Goal: Task Accomplishment & Management: Use online tool/utility

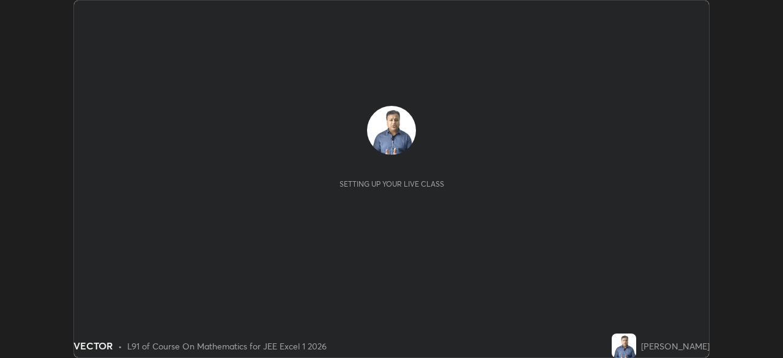
scroll to position [358, 783]
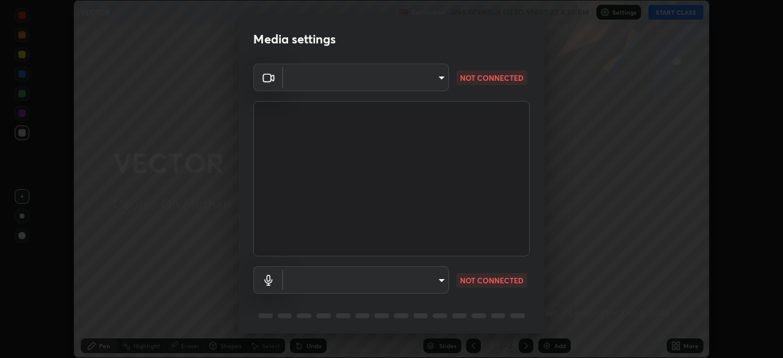
type input "b8f713a0fc2a4668ccd3874ce8ab2703f20e86d9f817921f365c1c4f78ca7a2c"
type input "communications"
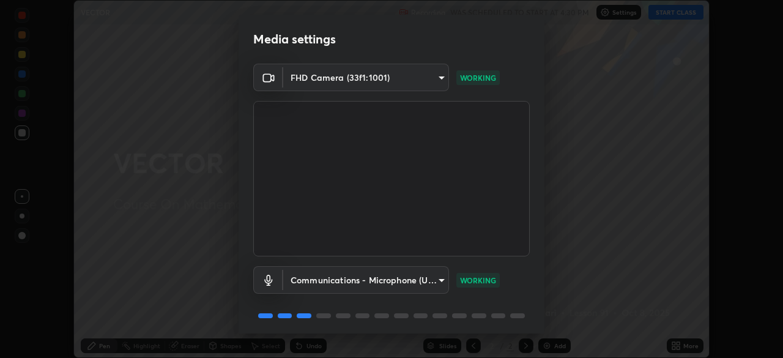
scroll to position [43, 0]
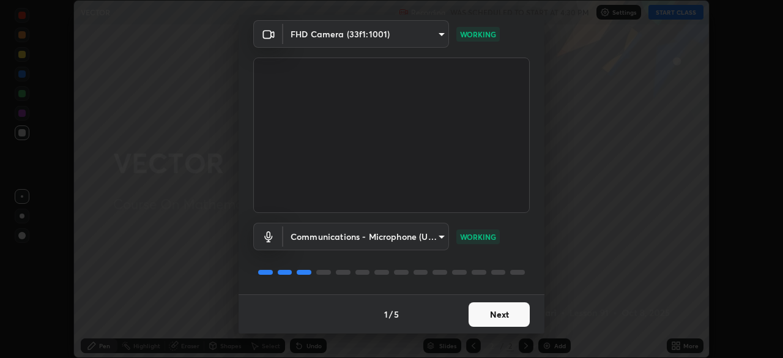
click at [489, 313] on button "Next" at bounding box center [499, 314] width 61 height 24
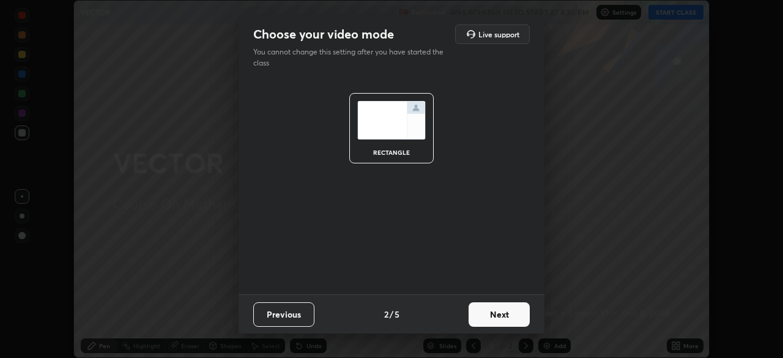
scroll to position [0, 0]
click at [286, 310] on button "Previous" at bounding box center [283, 314] width 61 height 24
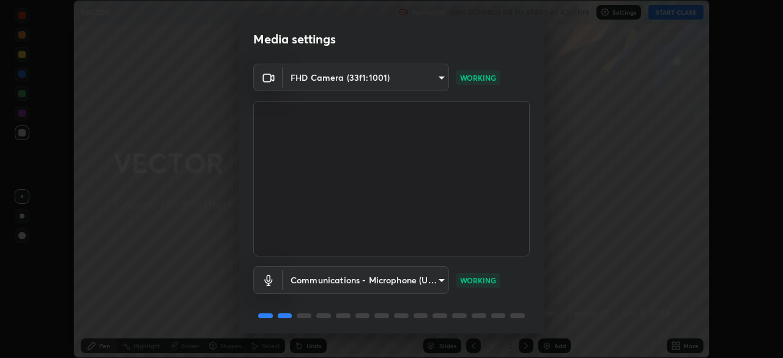
scroll to position [43, 0]
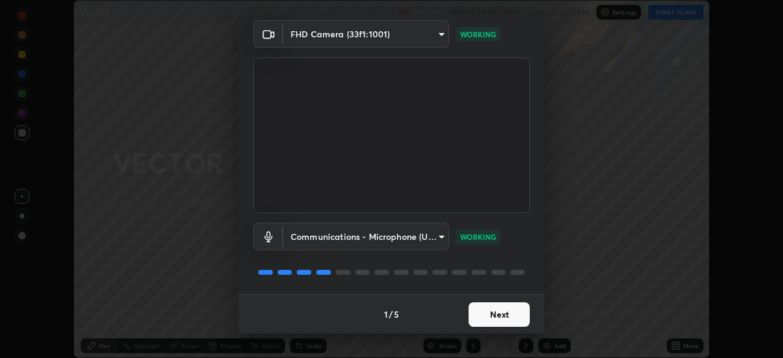
click at [490, 311] on button "Next" at bounding box center [499, 314] width 61 height 24
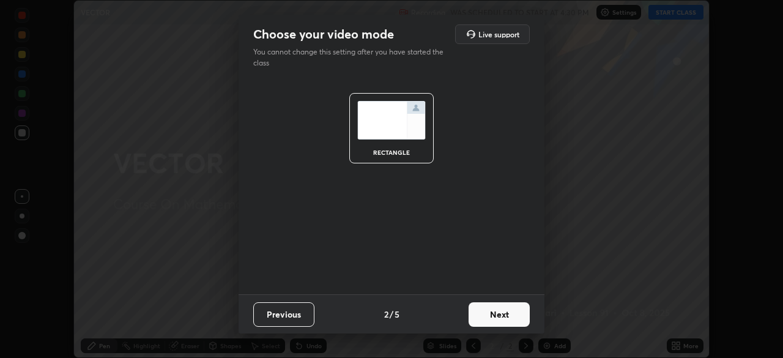
click at [496, 317] on button "Next" at bounding box center [499, 314] width 61 height 24
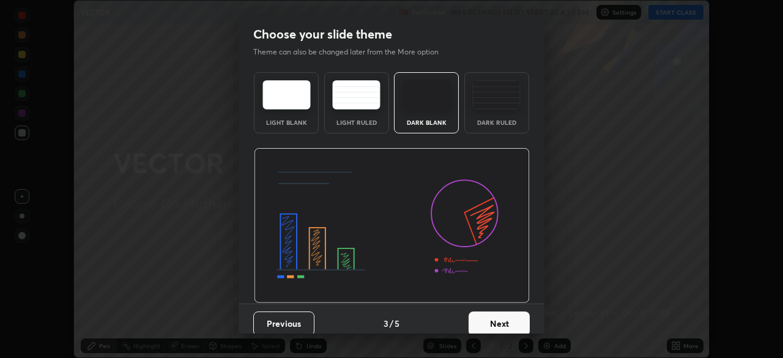
click at [500, 318] on button "Next" at bounding box center [499, 323] width 61 height 24
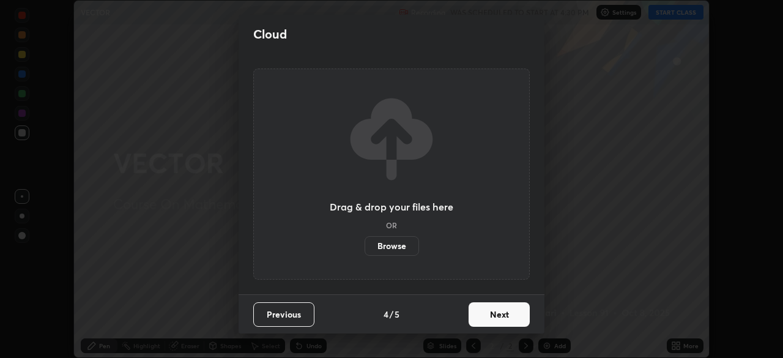
click at [497, 310] on button "Next" at bounding box center [499, 314] width 61 height 24
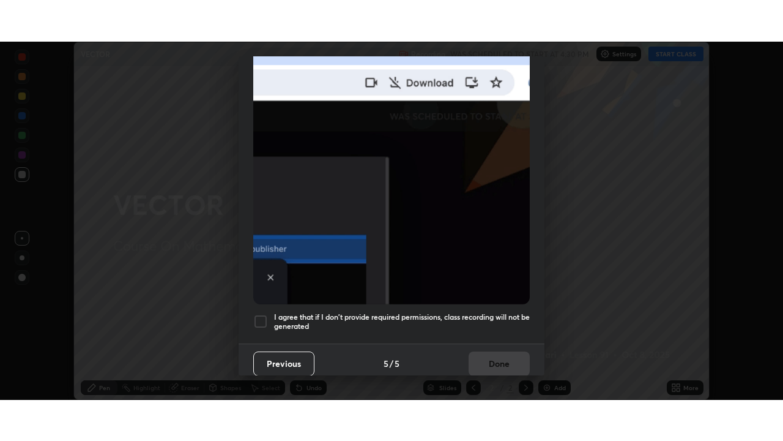
scroll to position [293, 0]
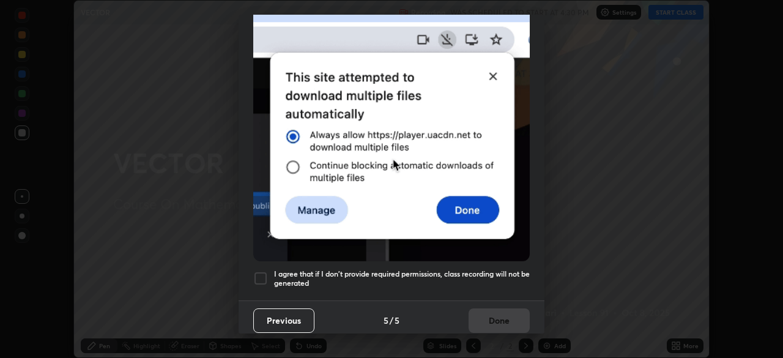
click at [445, 281] on h5 "I agree that if I don't provide required permissions, class recording will not …" at bounding box center [402, 278] width 256 height 19
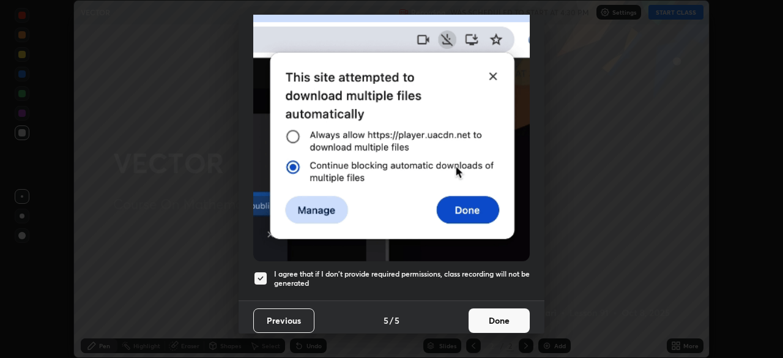
click at [496, 313] on button "Done" at bounding box center [499, 320] width 61 height 24
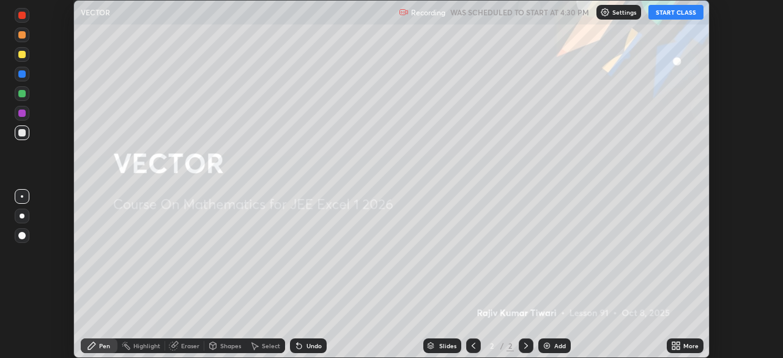
click at [672, 344] on icon at bounding box center [673, 343] width 3 height 3
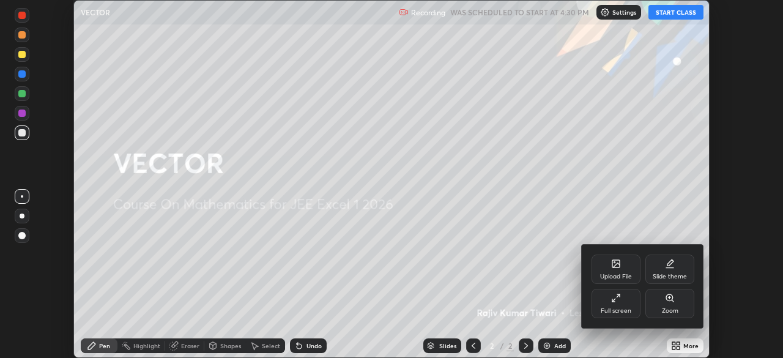
click at [611, 299] on icon at bounding box center [616, 298] width 10 height 10
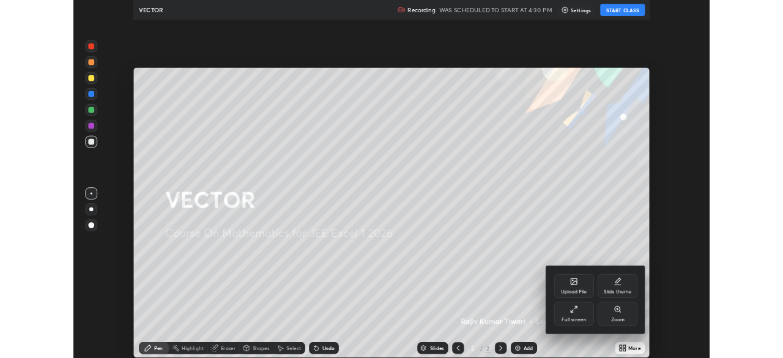
scroll to position [441, 783]
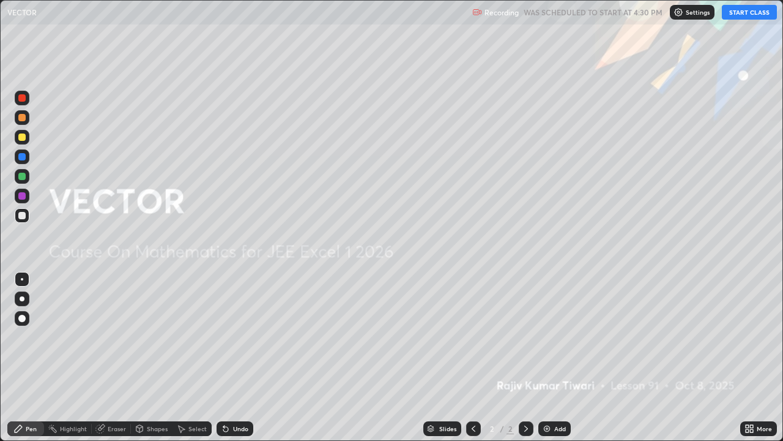
click at [557, 357] on div "Add" at bounding box center [560, 428] width 12 height 6
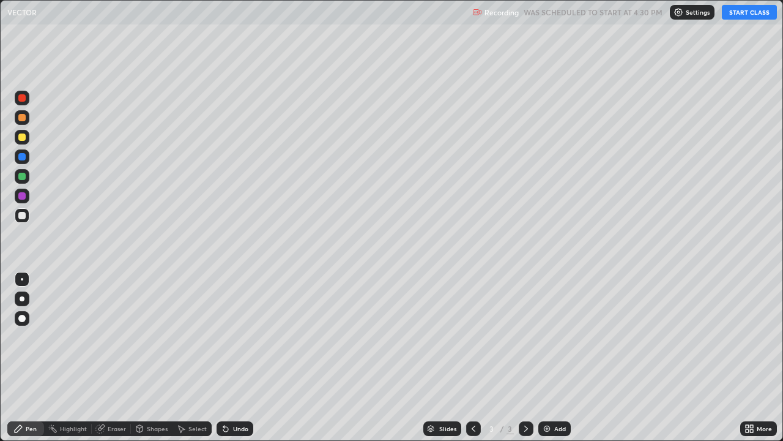
click at [744, 12] on button "START CLASS" at bounding box center [749, 12] width 55 height 15
click at [23, 139] on div at bounding box center [21, 136] width 7 height 7
click at [554, 357] on div "Add" at bounding box center [560, 428] width 12 height 6
click at [548, 357] on img at bounding box center [547, 428] width 10 height 10
click at [23, 215] on div at bounding box center [21, 215] width 7 height 7
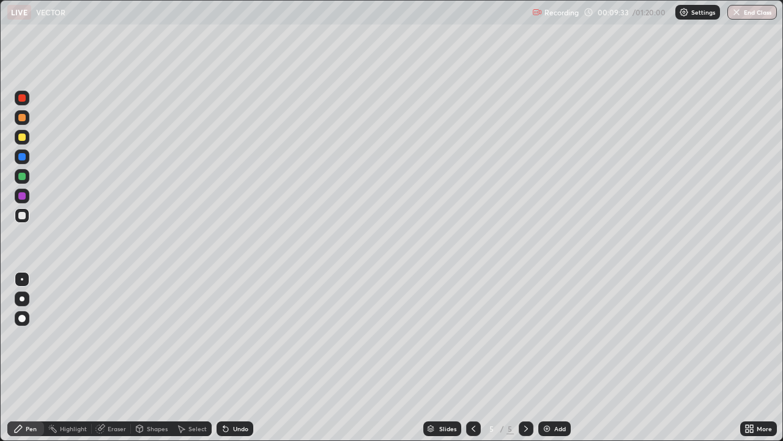
click at [557, 357] on div "Add" at bounding box center [560, 428] width 12 height 6
click at [21, 139] on div at bounding box center [21, 136] width 7 height 7
click at [24, 217] on div at bounding box center [21, 215] width 7 height 7
click at [555, 357] on div "Add" at bounding box center [560, 428] width 12 height 6
click at [22, 138] on div at bounding box center [21, 136] width 7 height 7
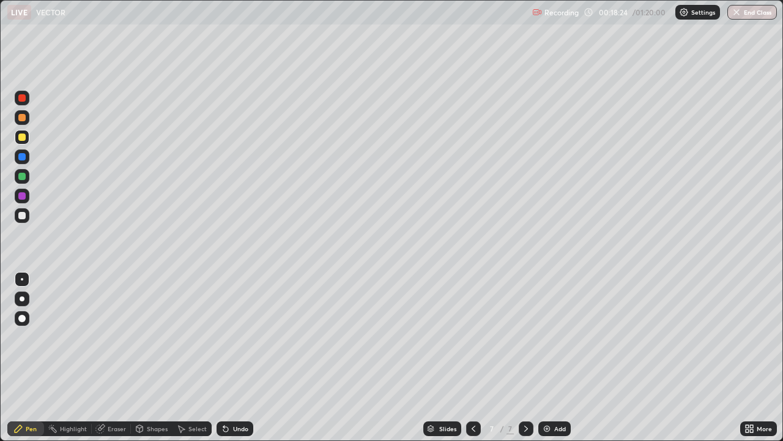
click at [554, 357] on div "Add" at bounding box center [560, 428] width 12 height 6
click at [235, 357] on div "Undo" at bounding box center [235, 428] width 37 height 15
click at [241, 357] on div "Undo" at bounding box center [240, 428] width 15 height 6
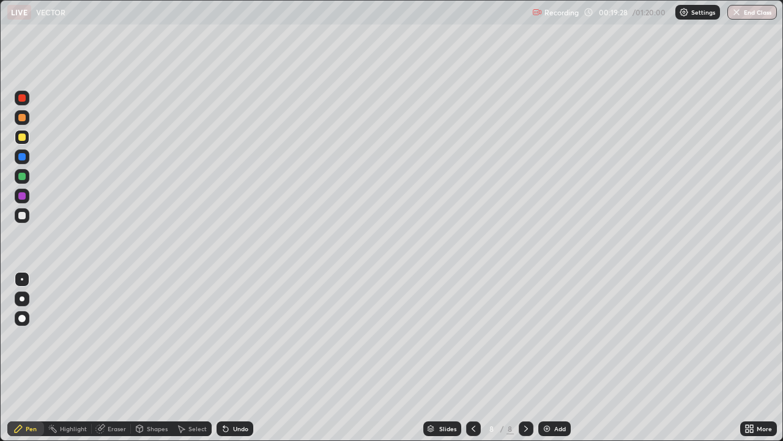
click at [239, 357] on div "Undo" at bounding box center [240, 428] width 15 height 6
click at [240, 357] on div "Undo" at bounding box center [240, 428] width 15 height 6
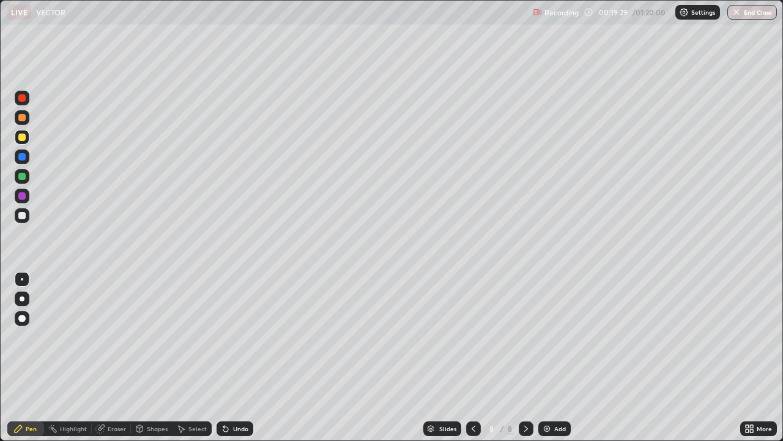
click at [240, 357] on div "Undo" at bounding box center [240, 428] width 15 height 6
click at [557, 357] on div "Add" at bounding box center [560, 428] width 12 height 6
click at [26, 216] on div at bounding box center [22, 215] width 15 height 15
click at [152, 357] on div "Shapes" at bounding box center [157, 428] width 21 height 6
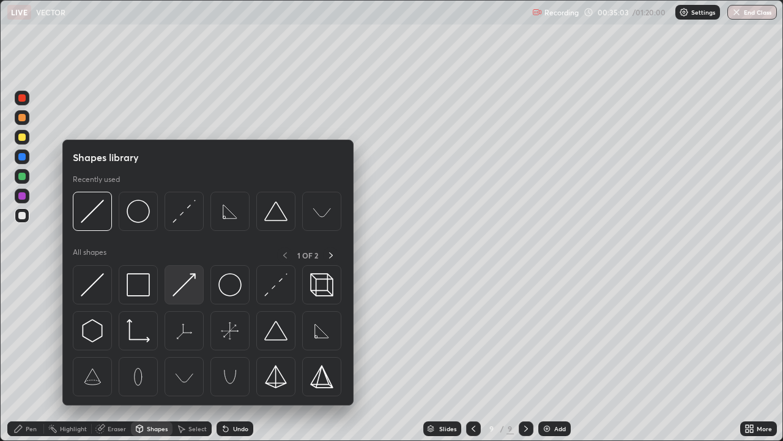
click at [179, 288] on img at bounding box center [184, 284] width 23 height 23
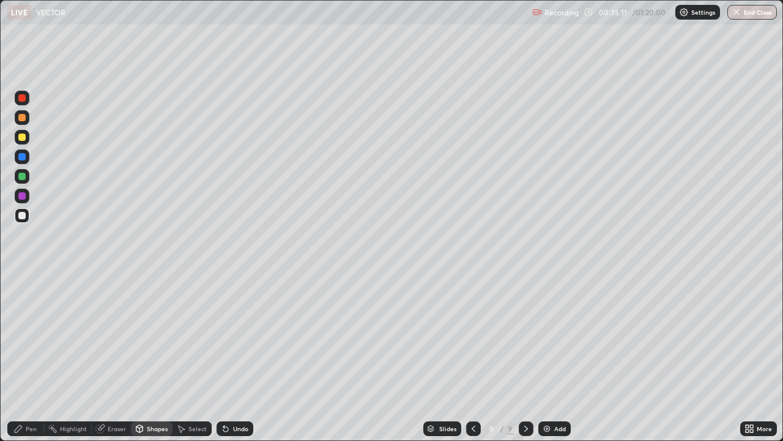
click at [234, 357] on div "Undo" at bounding box center [240, 428] width 15 height 6
click at [191, 357] on div "Select" at bounding box center [197, 428] width 18 height 6
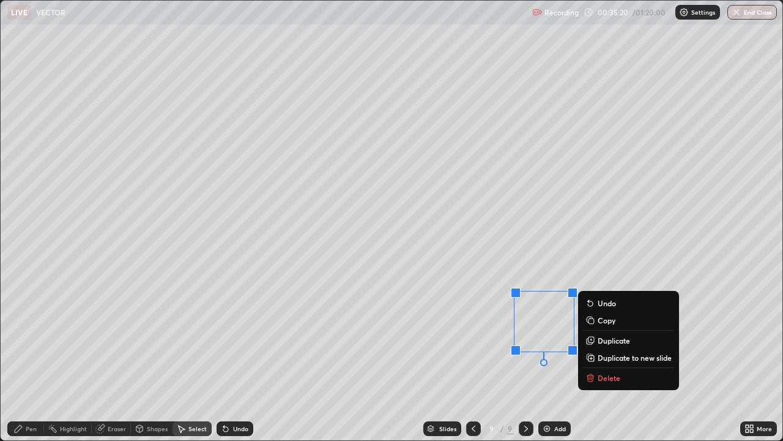
click at [608, 357] on p "Delete" at bounding box center [609, 378] width 23 height 10
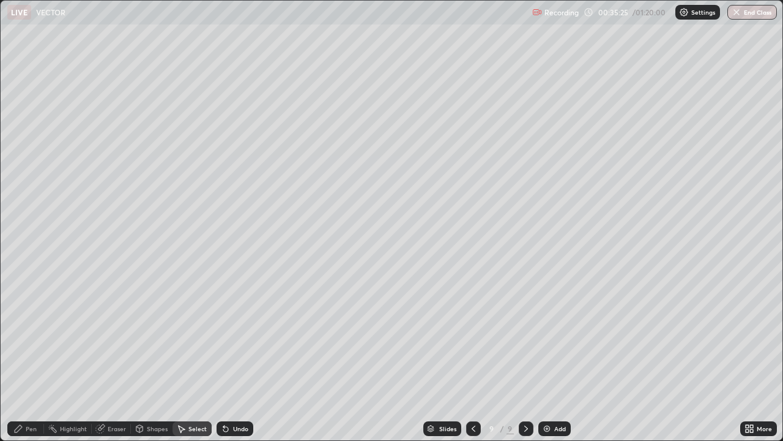
click at [19, 357] on icon at bounding box center [18, 428] width 7 height 7
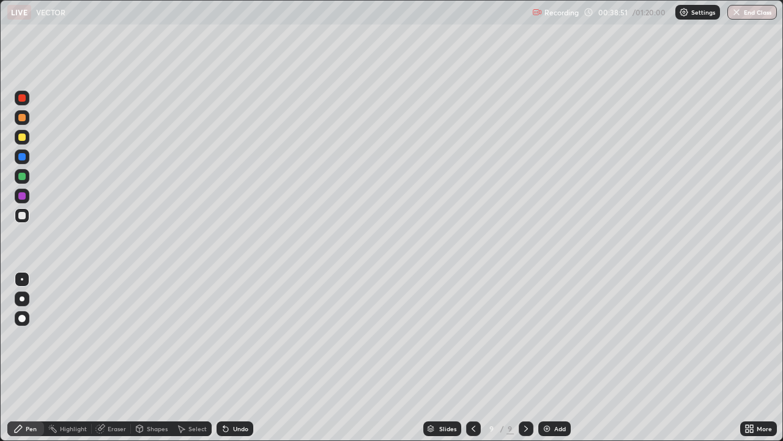
click at [554, 357] on div "Add" at bounding box center [560, 428] width 12 height 6
click at [24, 138] on div at bounding box center [21, 136] width 7 height 7
click at [152, 357] on div "Shapes" at bounding box center [152, 428] width 42 height 15
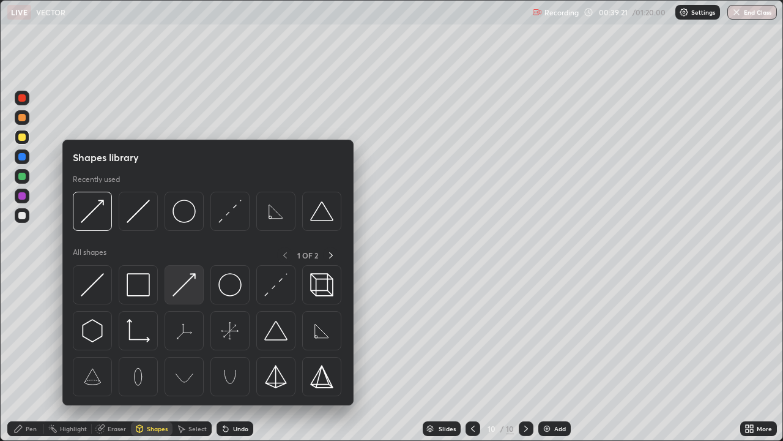
click at [182, 290] on img at bounding box center [184, 284] width 23 height 23
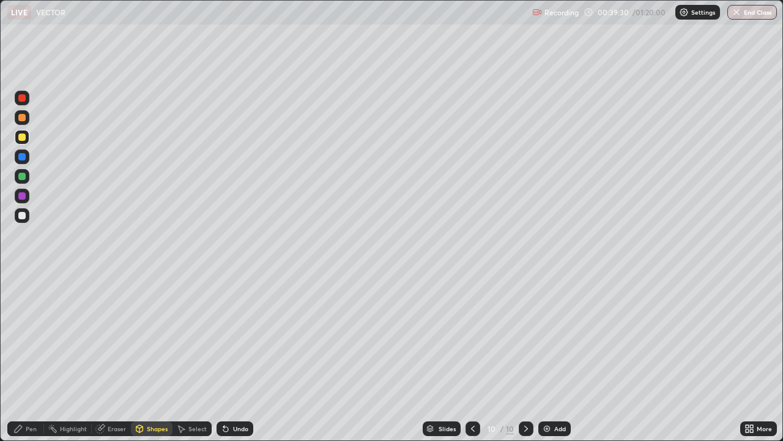
click at [23, 357] on icon at bounding box center [18, 428] width 10 height 10
click at [147, 357] on div "Shapes" at bounding box center [157, 428] width 21 height 6
click at [190, 357] on div "Select" at bounding box center [197, 428] width 18 height 6
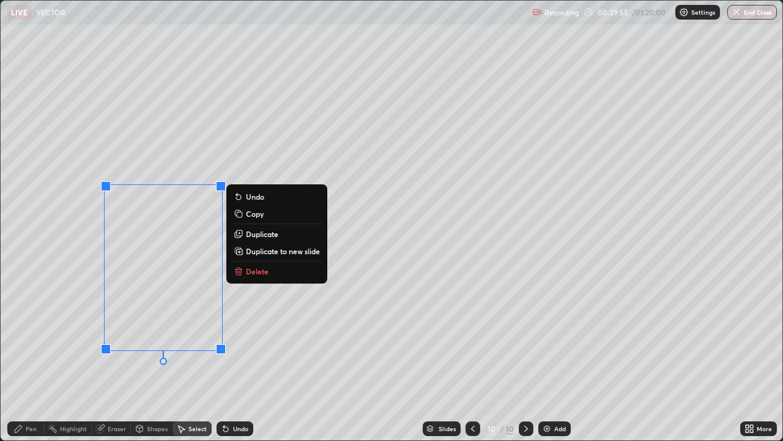
click at [261, 232] on p "Duplicate" at bounding box center [262, 234] width 32 height 10
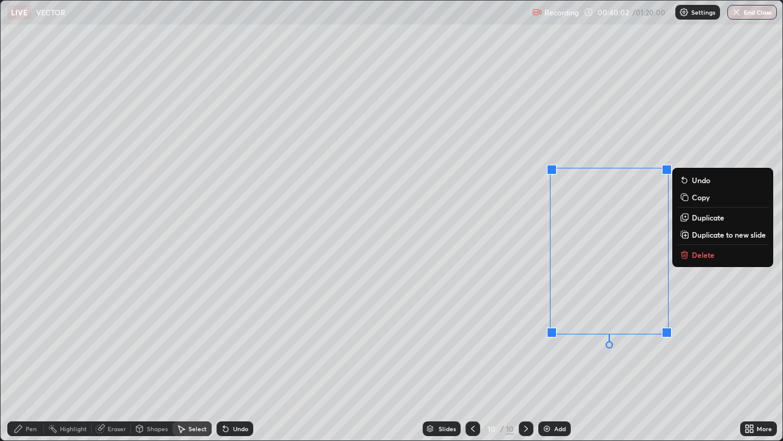
click at [377, 312] on div "0 ° Undo Copy Duplicate Duplicate to new slide Delete" at bounding box center [392, 220] width 782 height 439
click at [511, 283] on div "0 ° Undo Copy Duplicate Duplicate to new slide Delete" at bounding box center [392, 220] width 782 height 439
click at [519, 286] on div "0 ° Undo Copy Duplicate Duplicate to new slide Delete" at bounding box center [392, 220] width 782 height 439
click at [519, 318] on div "0 ° Undo Copy Duplicate Duplicate to new slide Delete" at bounding box center [392, 220] width 782 height 439
click at [698, 253] on p "Delete" at bounding box center [703, 255] width 23 height 10
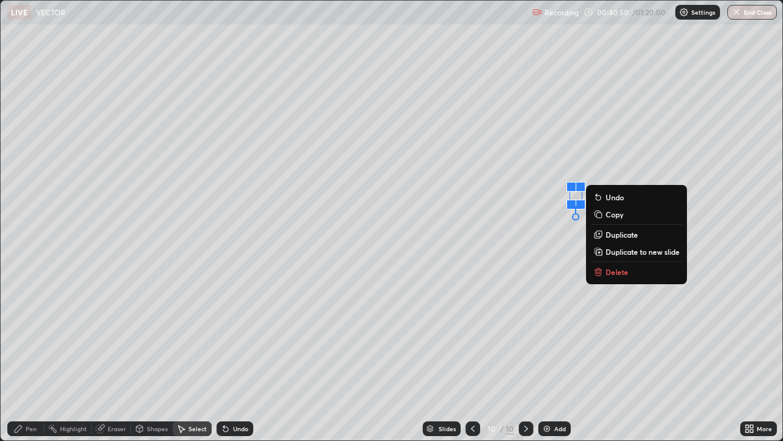
click at [614, 272] on p "Delete" at bounding box center [617, 272] width 23 height 10
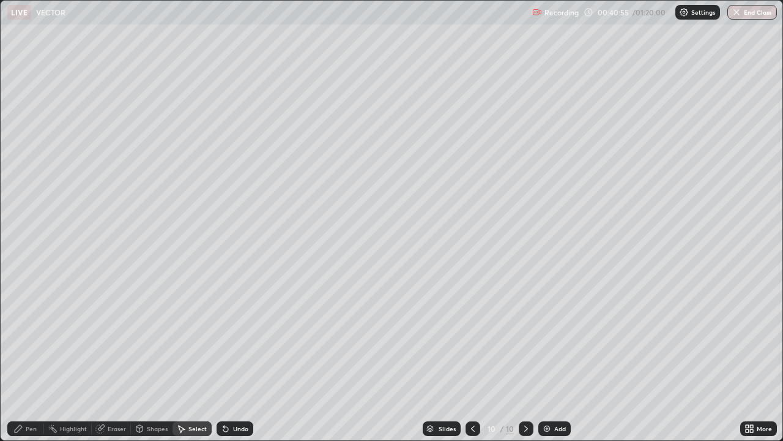
click at [26, 357] on div "Pen" at bounding box center [31, 428] width 11 height 6
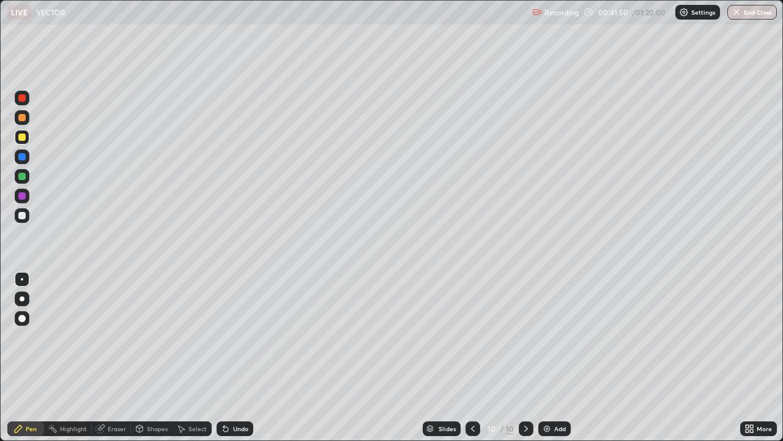
click at [147, 357] on div "Shapes" at bounding box center [157, 428] width 21 height 6
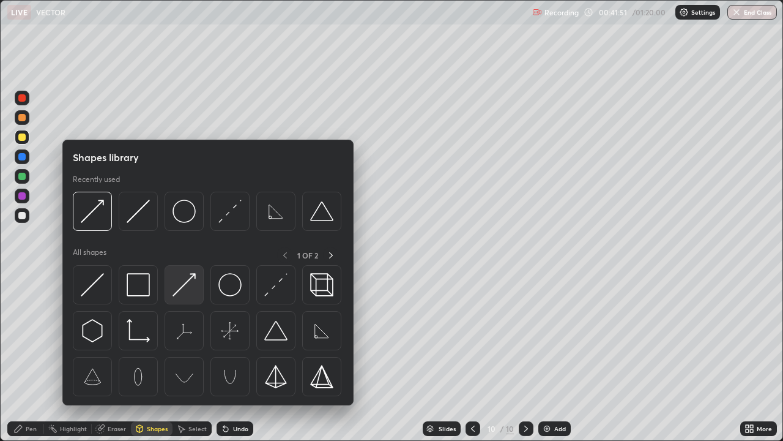
click at [188, 289] on img at bounding box center [184, 284] width 23 height 23
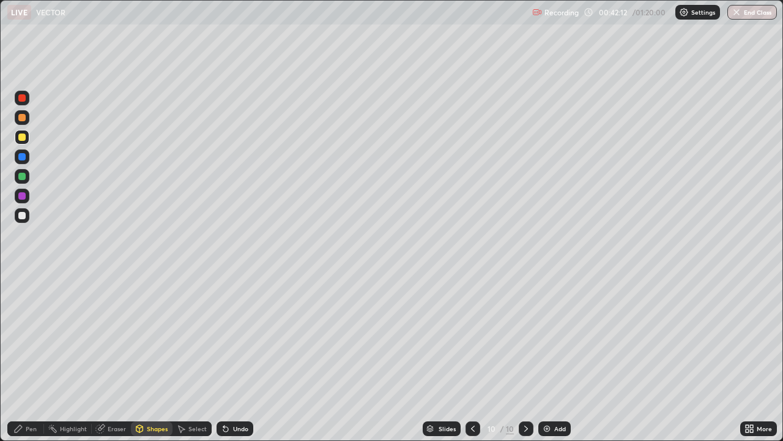
click at [27, 357] on div "Pen" at bounding box center [31, 428] width 11 height 6
click at [23, 160] on div at bounding box center [21, 156] width 7 height 7
click at [19, 119] on div at bounding box center [21, 117] width 7 height 7
click at [155, 357] on div "Shapes" at bounding box center [157, 428] width 21 height 6
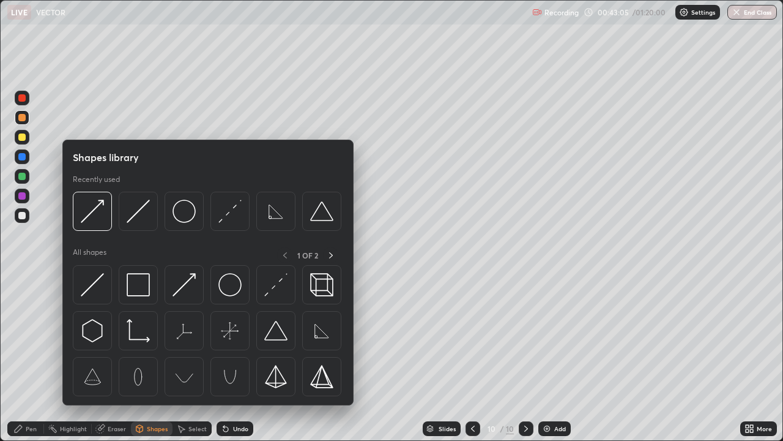
click at [184, 287] on img at bounding box center [184, 284] width 23 height 23
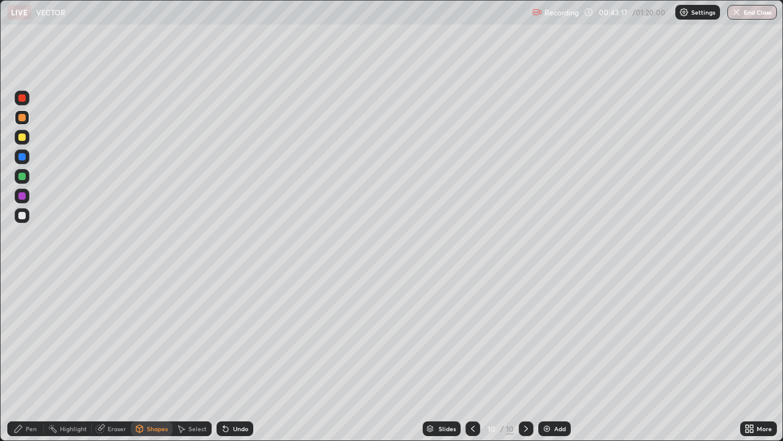
click at [23, 357] on div "Pen" at bounding box center [25, 428] width 37 height 15
click at [554, 357] on div "Add" at bounding box center [560, 428] width 12 height 6
click at [26, 136] on div at bounding box center [22, 137] width 15 height 15
click at [25, 116] on div at bounding box center [21, 117] width 7 height 7
click at [23, 215] on div at bounding box center [21, 215] width 7 height 7
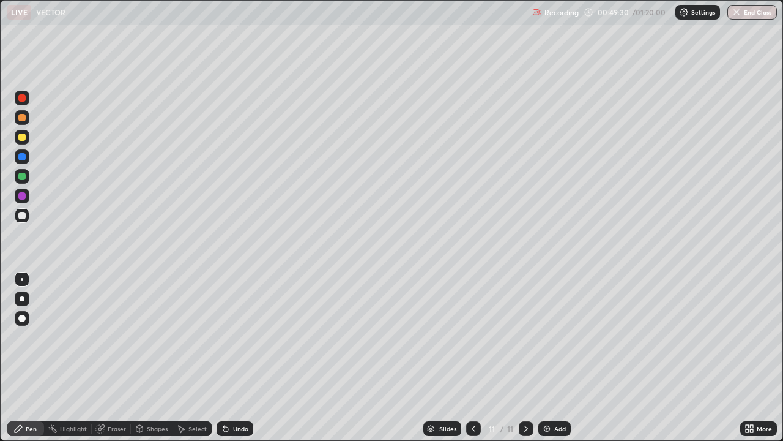
click at [21, 159] on div at bounding box center [21, 156] width 7 height 7
click at [556, 357] on div "Add" at bounding box center [560, 428] width 12 height 6
click at [155, 357] on div "Shapes" at bounding box center [157, 428] width 21 height 6
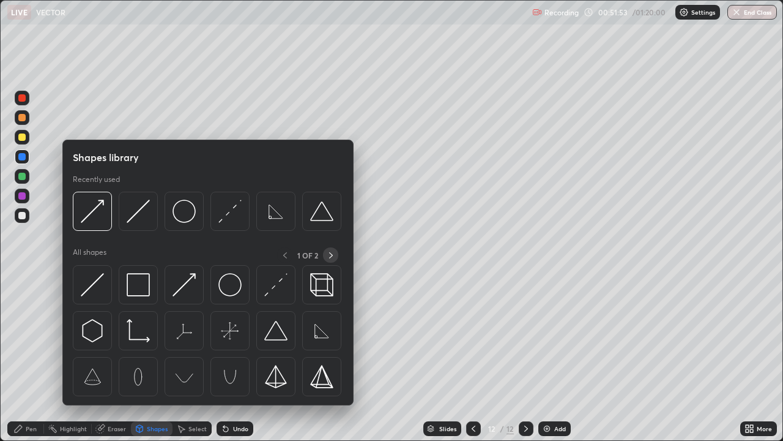
click at [330, 255] on icon at bounding box center [331, 255] width 10 height 10
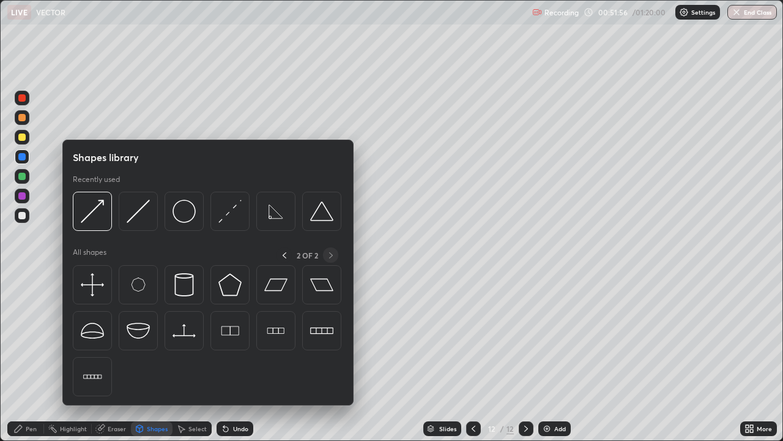
click at [275, 286] on img at bounding box center [275, 284] width 23 height 23
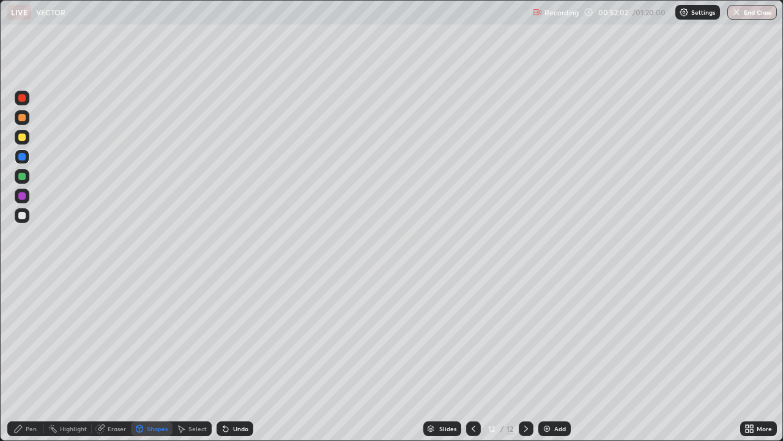
click at [21, 138] on div at bounding box center [21, 136] width 7 height 7
click at [240, 357] on div "Undo" at bounding box center [240, 428] width 15 height 6
click at [239, 357] on div "Undo" at bounding box center [235, 428] width 37 height 15
click at [24, 357] on div "Pen" at bounding box center [25, 428] width 37 height 15
click at [23, 180] on div at bounding box center [22, 176] width 15 height 15
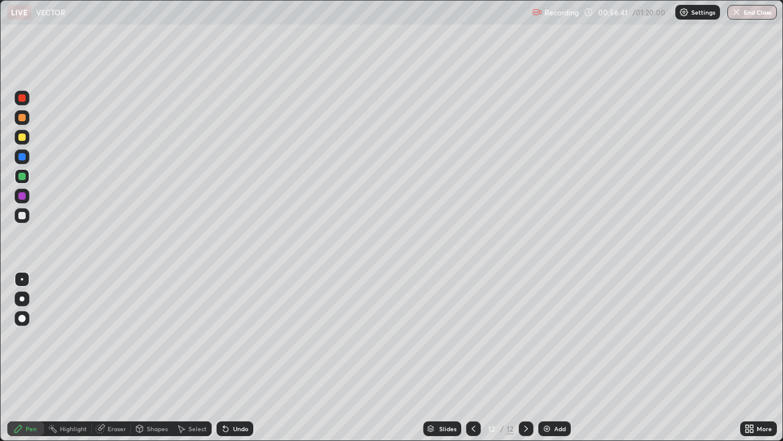
click at [23, 136] on div at bounding box center [21, 136] width 7 height 7
click at [555, 357] on div "Add" at bounding box center [560, 428] width 12 height 6
click at [141, 357] on icon at bounding box center [139, 428] width 7 height 7
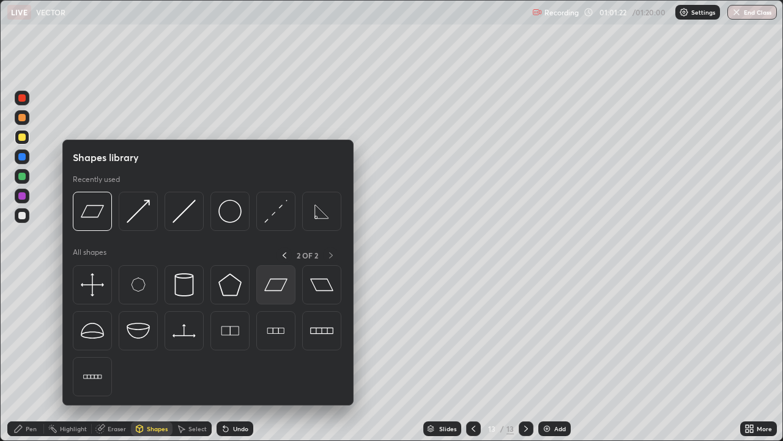
click at [275, 290] on img at bounding box center [275, 284] width 23 height 23
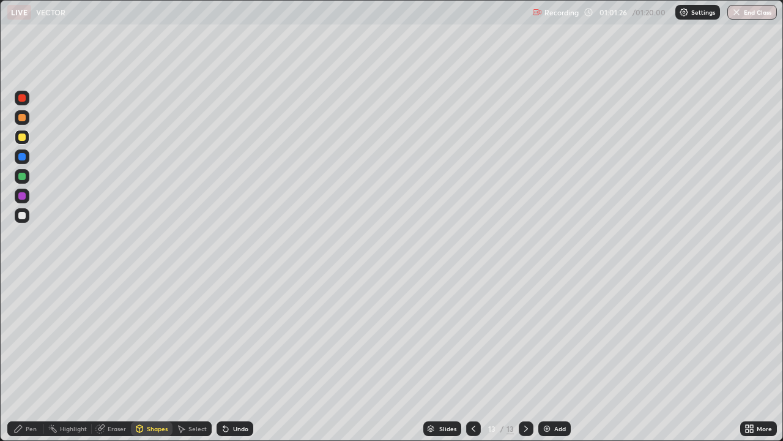
click at [31, 357] on div "Pen" at bounding box center [31, 428] width 11 height 6
click at [23, 157] on div at bounding box center [21, 156] width 7 height 7
click at [21, 116] on div at bounding box center [21, 117] width 7 height 7
click at [237, 357] on div "Undo" at bounding box center [240, 428] width 15 height 6
click at [475, 357] on icon at bounding box center [474, 428] width 10 height 10
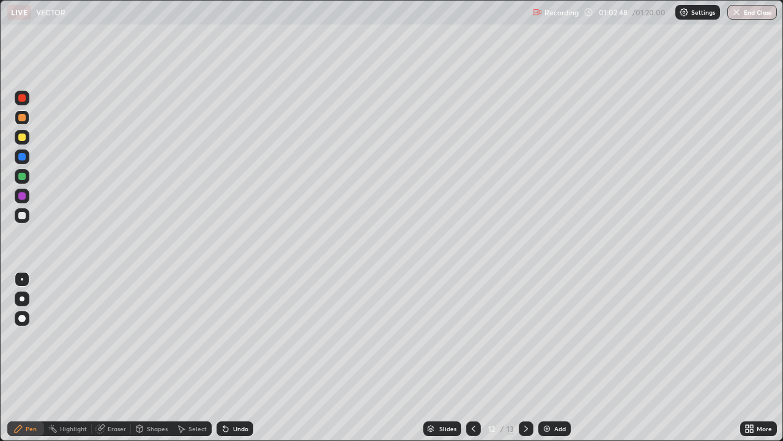
click at [523, 357] on icon at bounding box center [526, 428] width 10 height 10
click at [554, 357] on div "Add" at bounding box center [560, 428] width 12 height 6
click at [159, 357] on div "Shapes" at bounding box center [157, 428] width 21 height 6
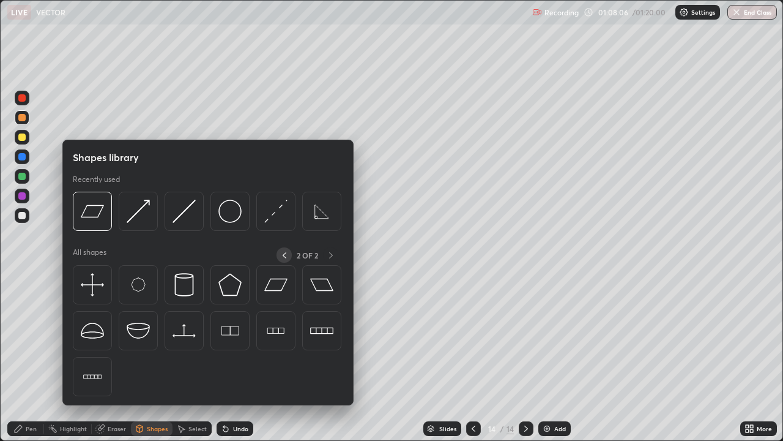
click at [283, 255] on icon at bounding box center [285, 255] width 10 height 10
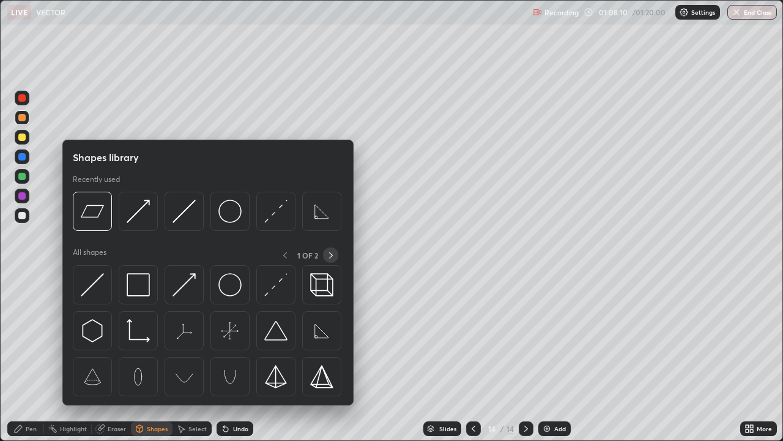
click at [329, 256] on icon at bounding box center [331, 255] width 10 height 10
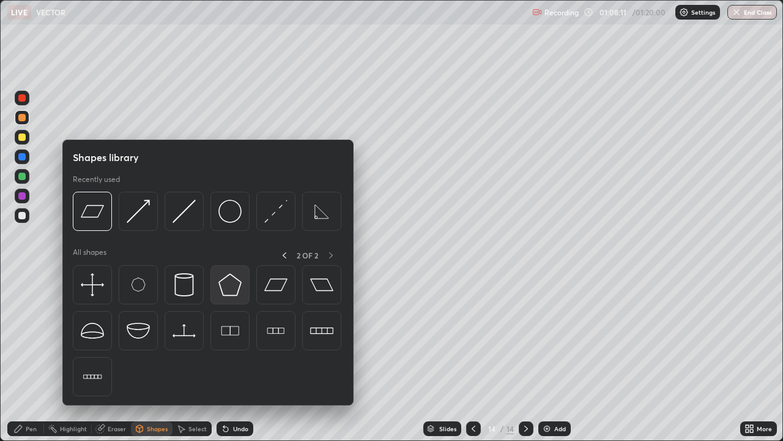
click at [233, 289] on img at bounding box center [229, 284] width 23 height 23
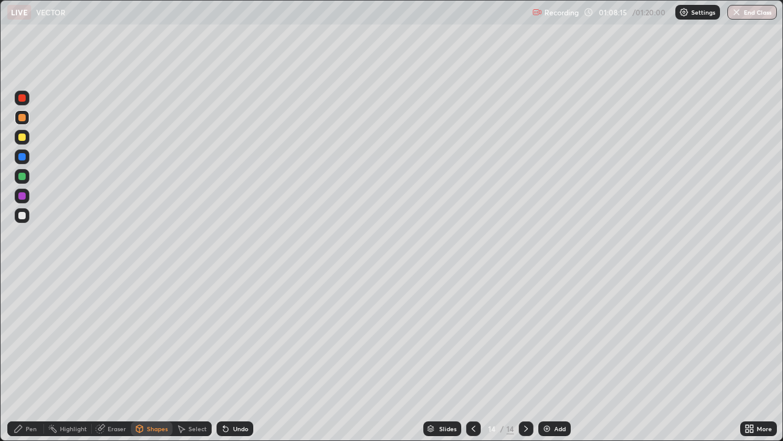
click at [23, 357] on div "Pen" at bounding box center [25, 428] width 37 height 15
click at [239, 357] on div "Undo" at bounding box center [240, 428] width 15 height 6
click at [26, 215] on div at bounding box center [22, 215] width 15 height 15
click at [554, 357] on div "Add" at bounding box center [560, 428] width 12 height 6
click at [24, 140] on div at bounding box center [21, 136] width 7 height 7
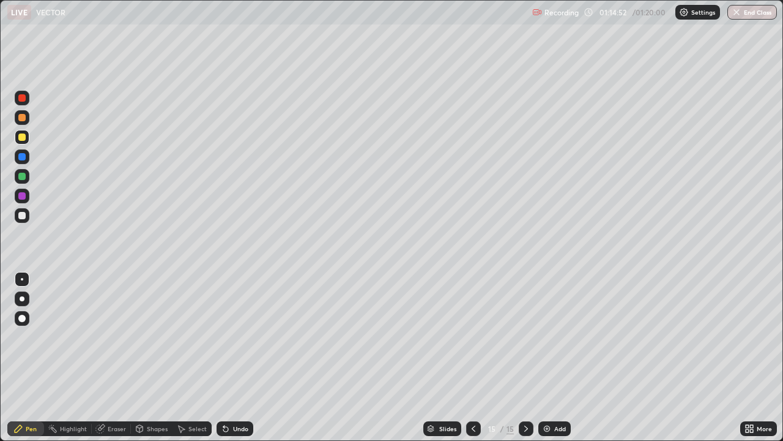
click at [25, 214] on div at bounding box center [21, 215] width 7 height 7
click at [22, 117] on div at bounding box center [21, 117] width 7 height 7
click at [759, 17] on button "End Class" at bounding box center [753, 12] width 48 height 15
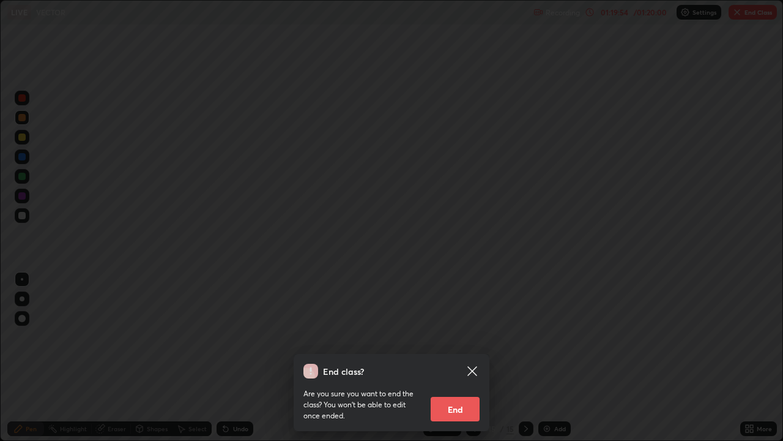
click at [455, 357] on button "End" at bounding box center [455, 408] width 49 height 24
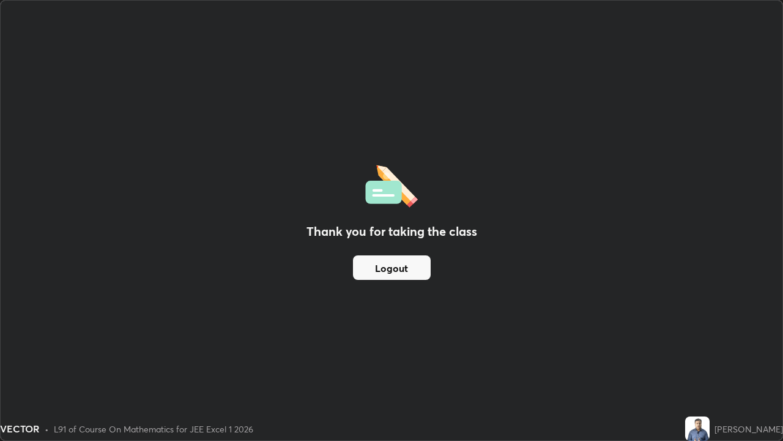
click at [500, 247] on div "Thank you for taking the class Logout" at bounding box center [392, 220] width 782 height 439
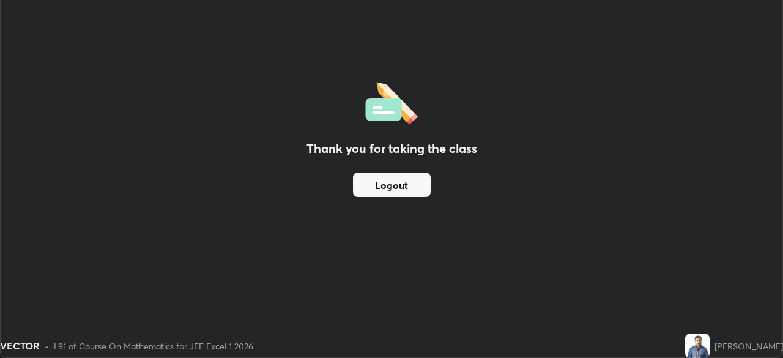
scroll to position [60823, 60398]
